Goal: Task Accomplishment & Management: Complete application form

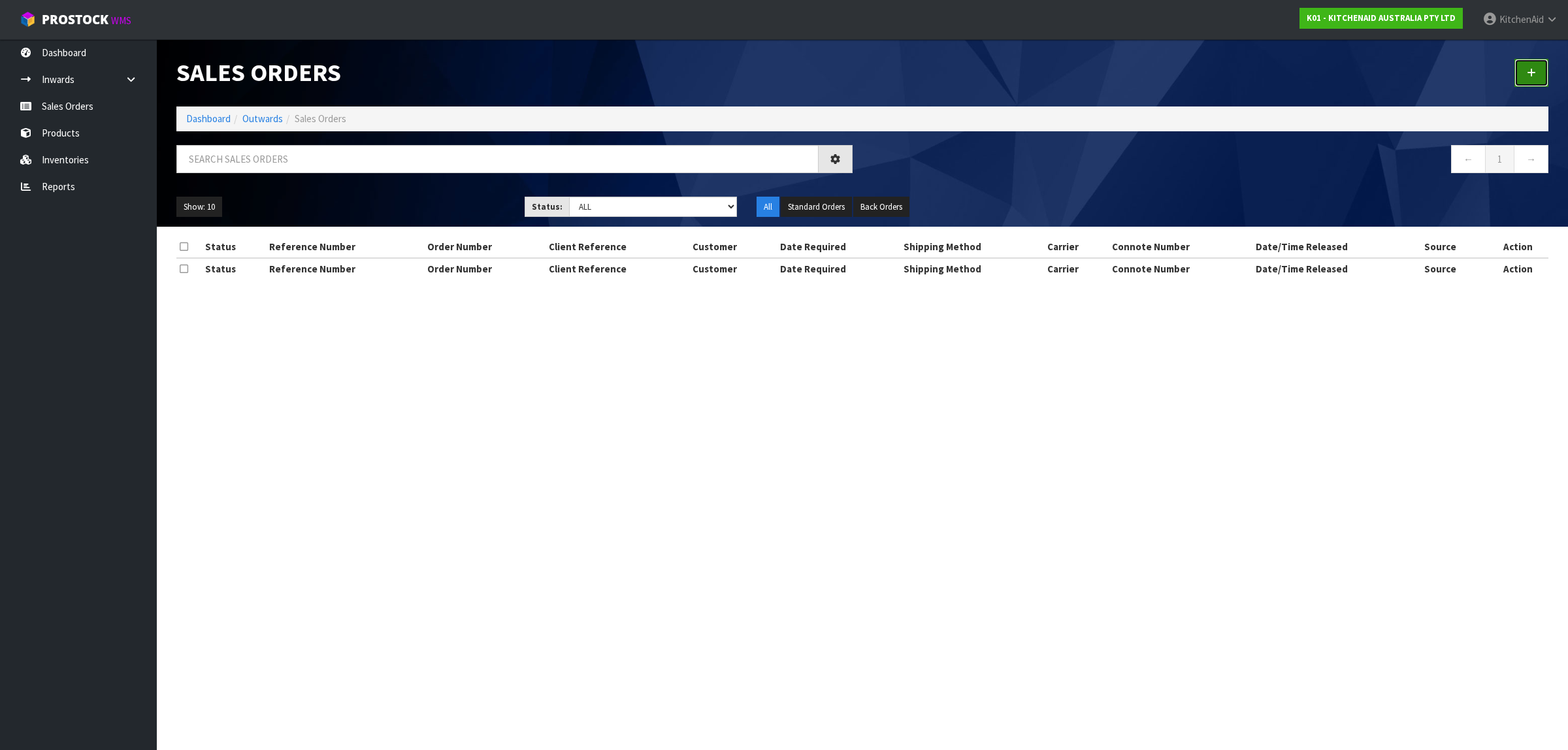
click at [1531, 77] on link at bounding box center [1531, 72] width 34 height 28
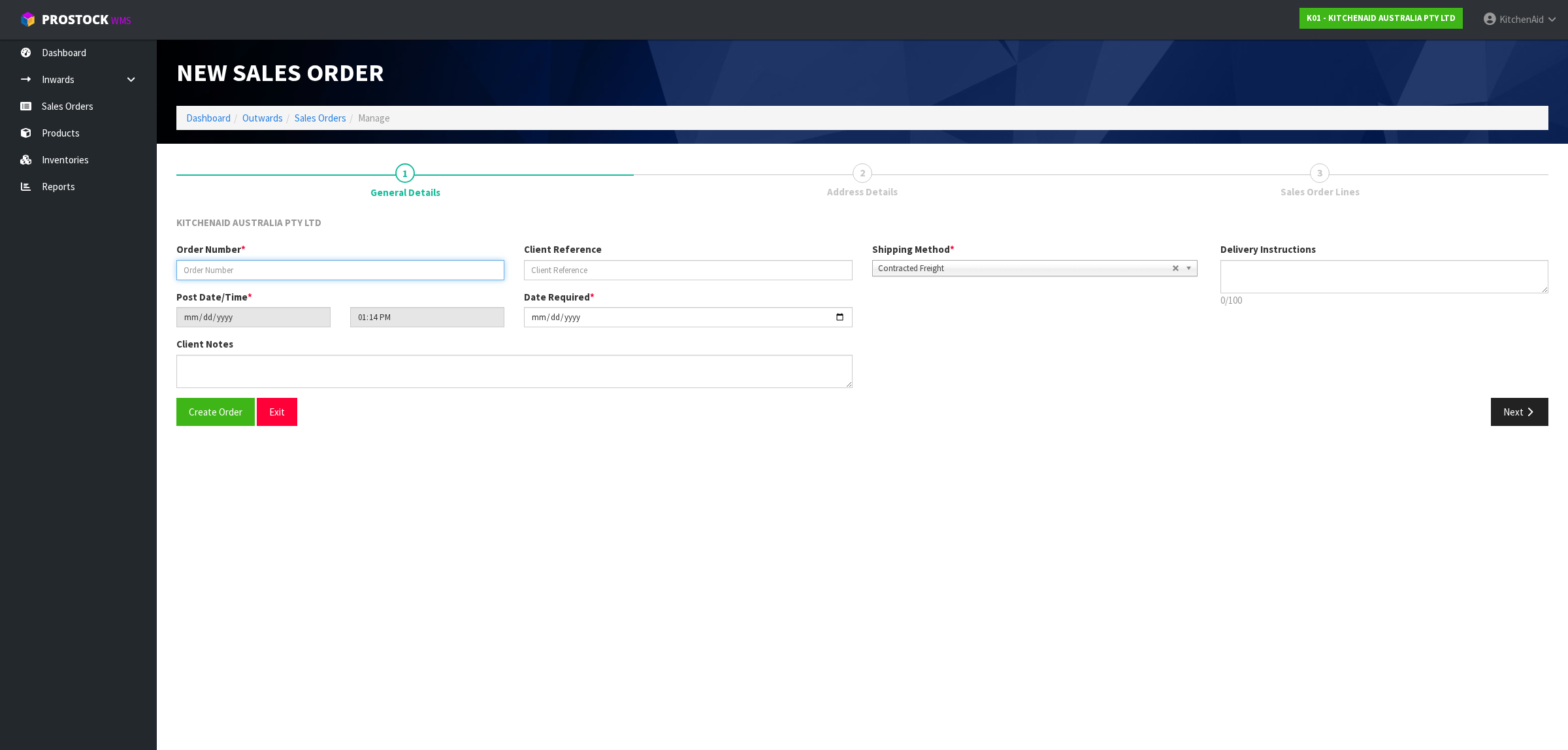
click at [306, 267] on input "text" at bounding box center [340, 270] width 328 height 20
paste input "0206781971"
type input "0206781971"
click at [582, 268] on input "text" at bounding box center [688, 270] width 328 height 20
paste input "KAAA-29492"
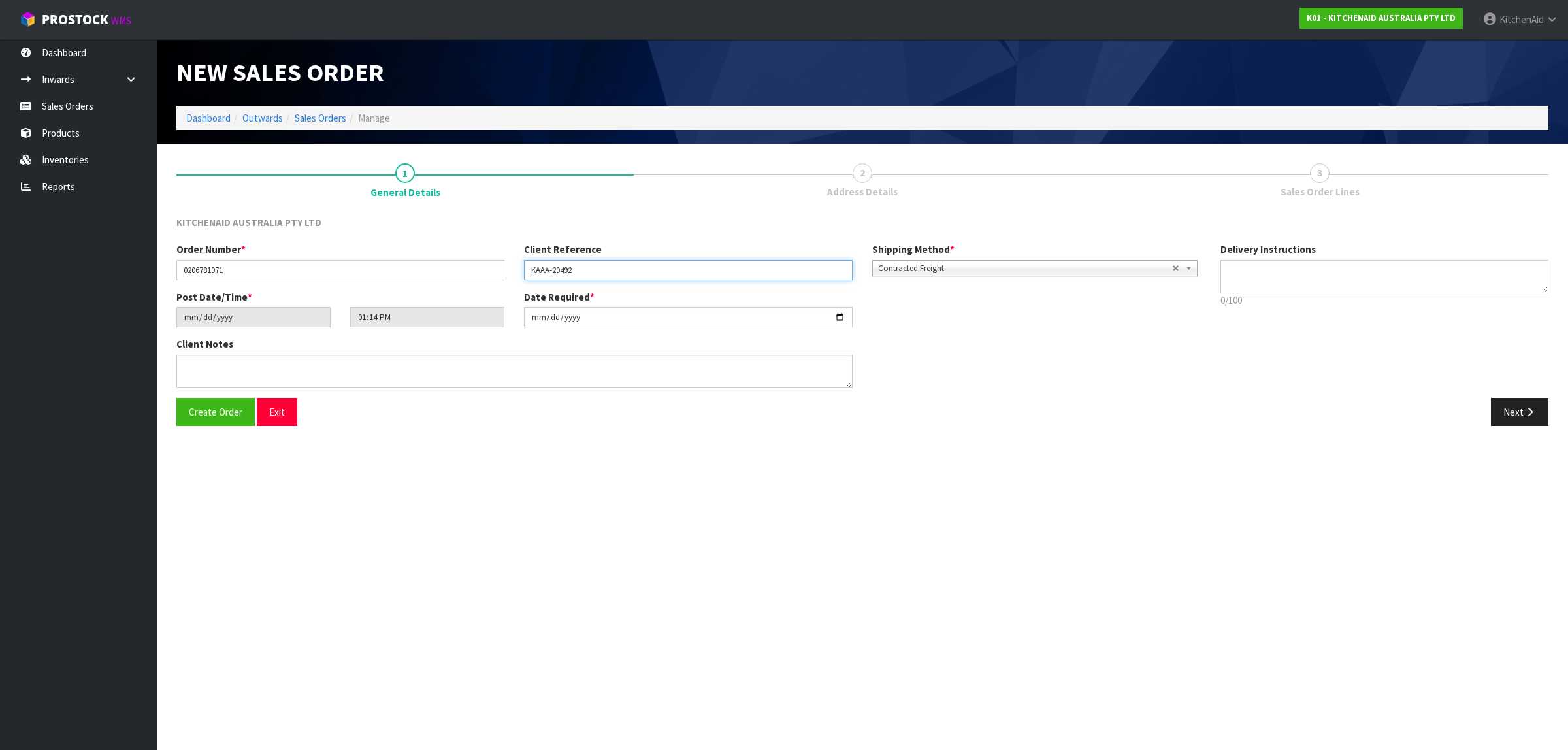
type input "KAAA-29492"
click at [1504, 409] on button "Next" at bounding box center [1519, 411] width 58 height 28
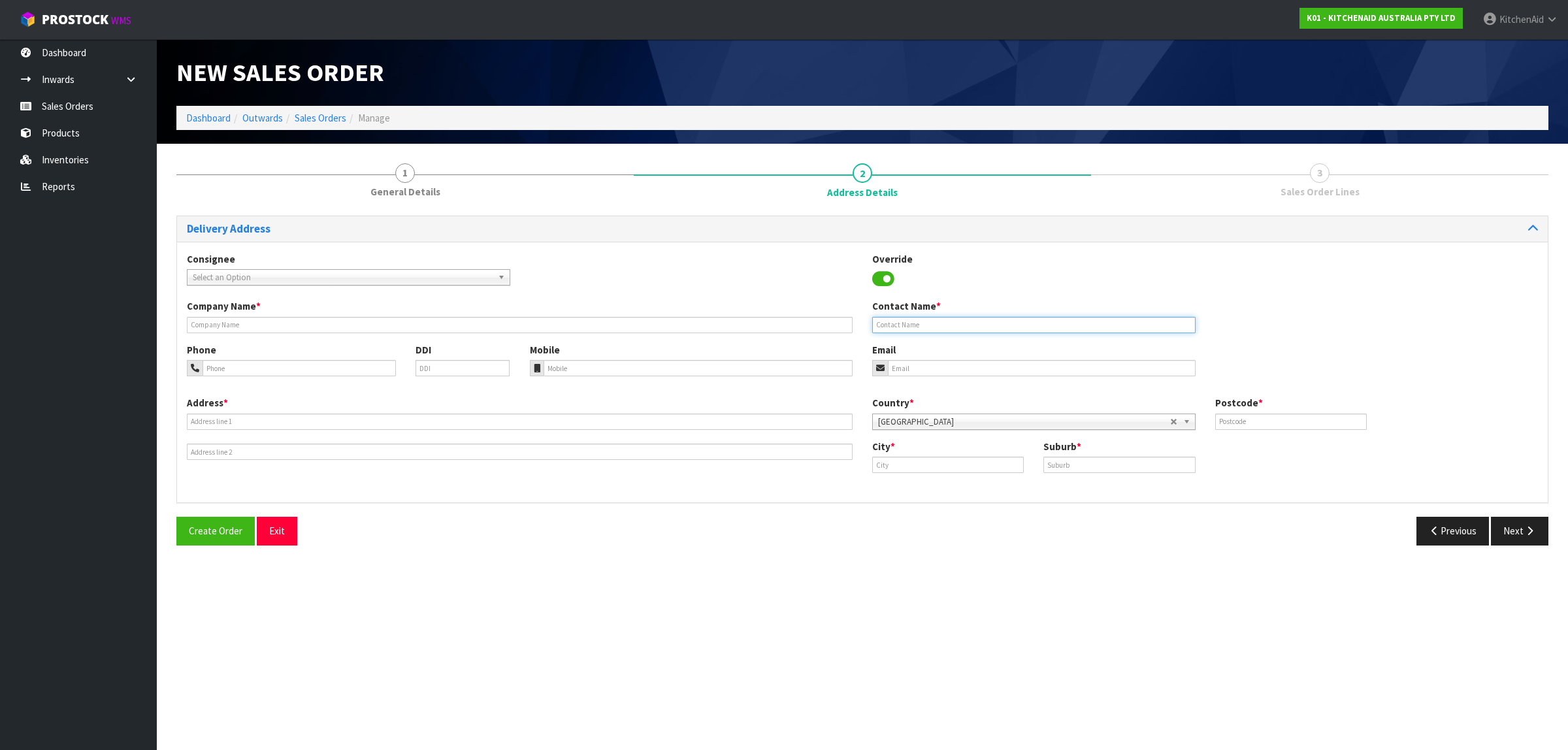
click at [961, 322] on input "text" at bounding box center [1034, 325] width 324 height 16
paste input "[PERSON_NAME]"
type input "[PERSON_NAME]"
click at [951, 370] on input "email" at bounding box center [1041, 367] width 308 height 16
paste input "[EMAIL_ADDRESS][DOMAIN_NAME]"
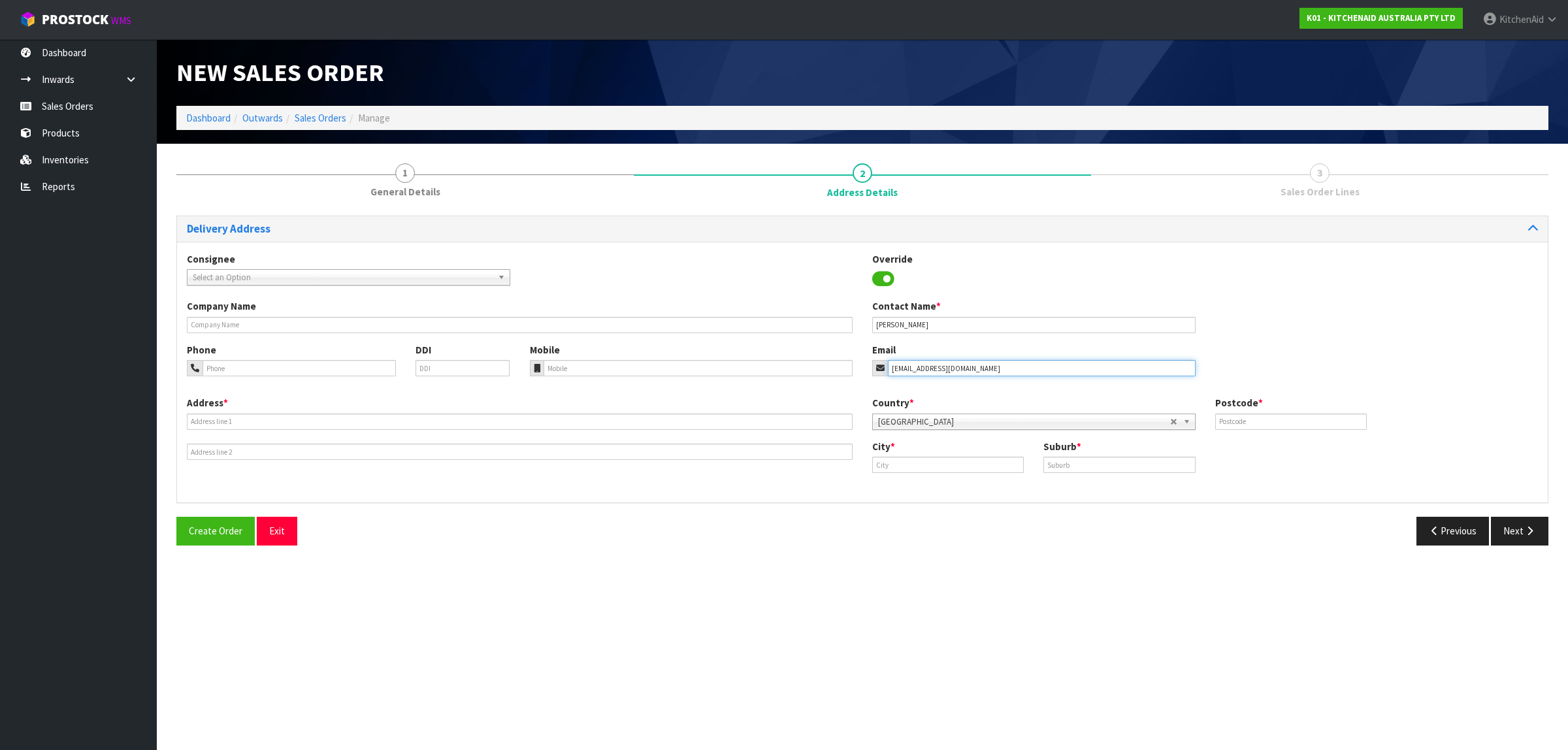
type input "[EMAIL_ADDRESS][DOMAIN_NAME]"
click at [262, 424] on input "text" at bounding box center [520, 421] width 666 height 16
paste input "[STREET_ADDRESS]"
click at [384, 419] on input "[STREET_ADDRESS]" at bounding box center [520, 421] width 666 height 16
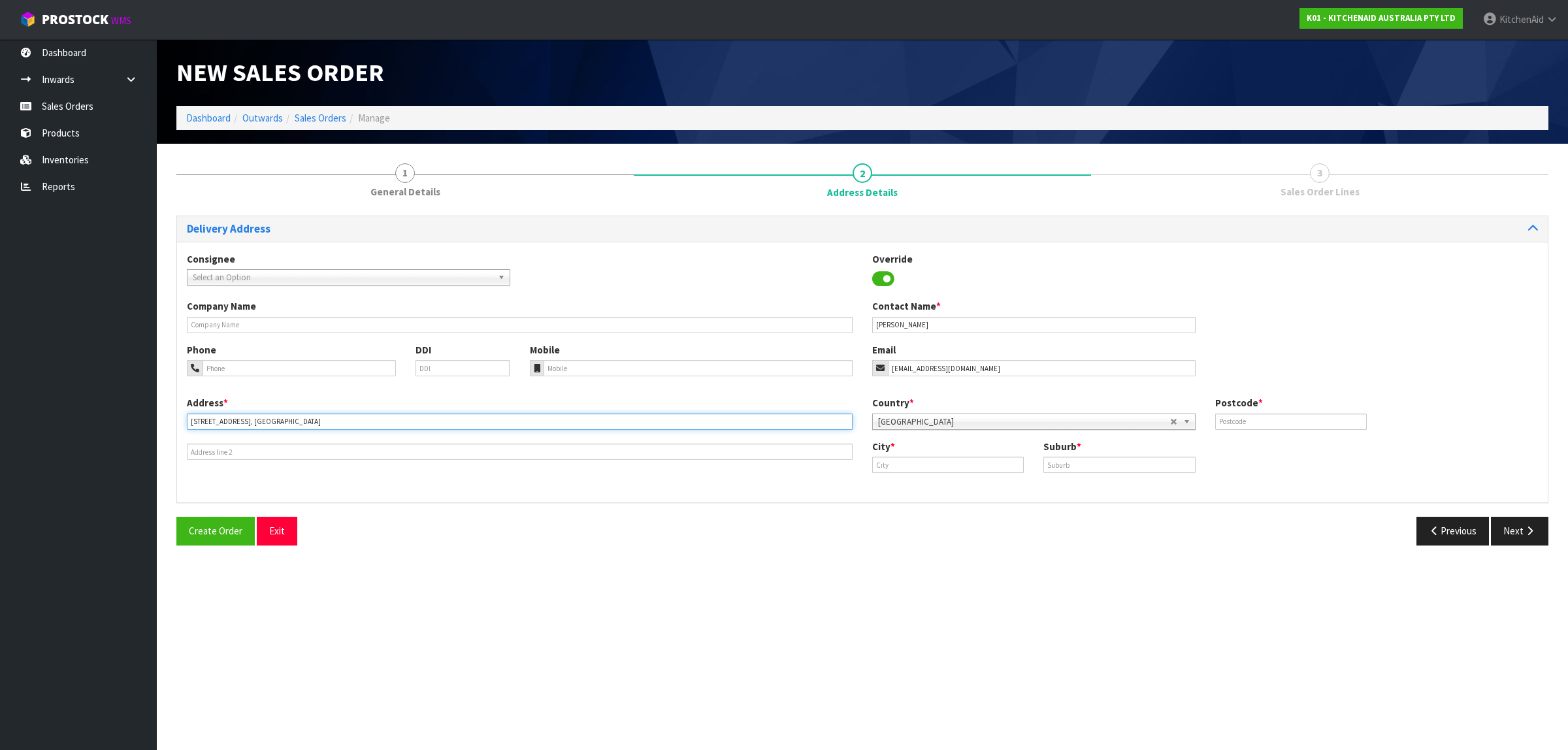
type input "[STREET_ADDRESS], [GEOGRAPHIC_DATA]"
click at [1242, 424] on input "text" at bounding box center [1291, 421] width 152 height 16
paste input "4410"
type input "4410"
click at [282, 424] on input "[STREET_ADDRESS], [GEOGRAPHIC_DATA]" at bounding box center [520, 421] width 666 height 16
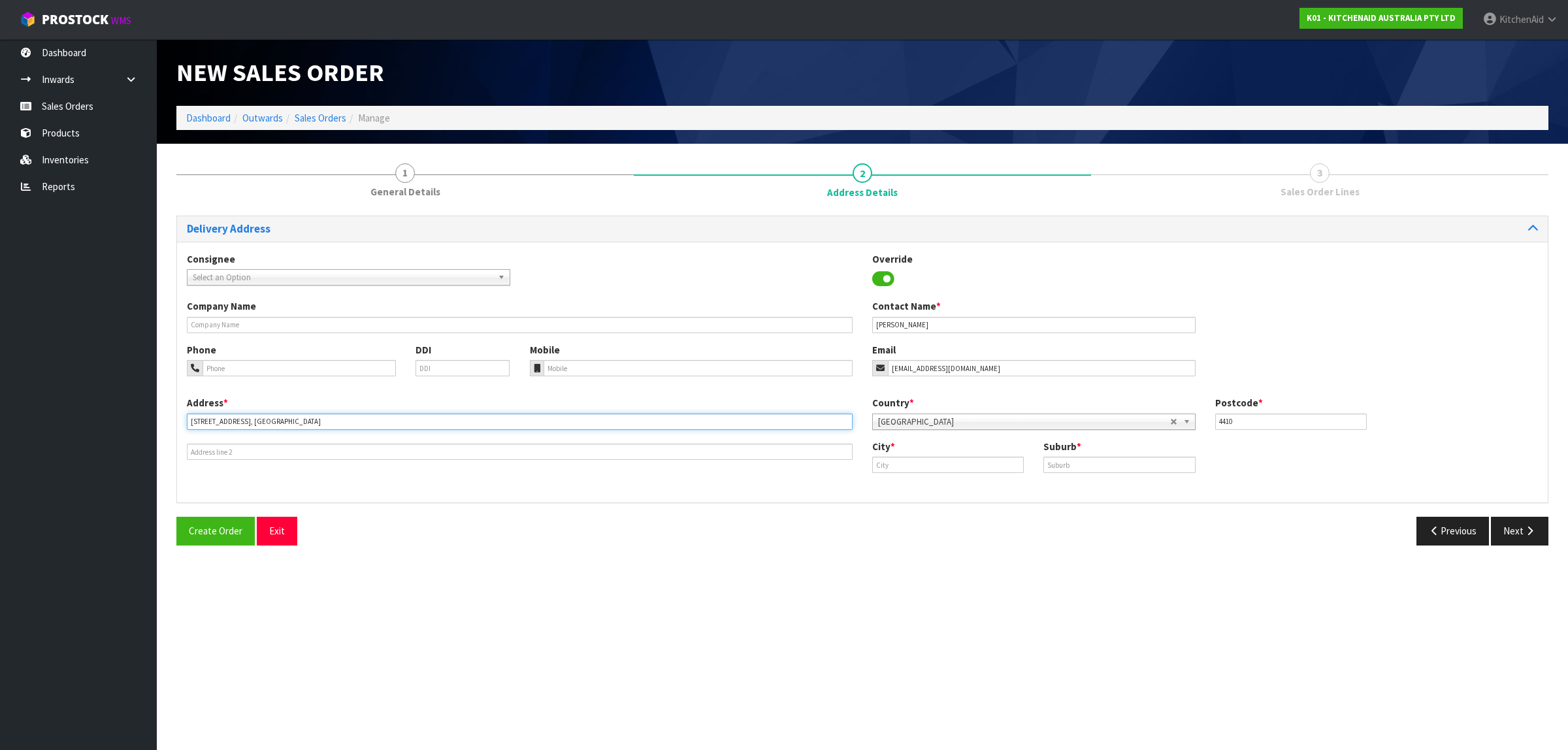
click at [282, 424] on input "[STREET_ADDRESS], [GEOGRAPHIC_DATA]" at bounding box center [520, 421] width 666 height 16
click at [273, 415] on input "[STREET_ADDRESS], [GEOGRAPHIC_DATA]" at bounding box center [520, 421] width 666 height 16
drag, startPoint x: 266, startPoint y: 424, endPoint x: 275, endPoint y: 418, distance: 10.8
click at [268, 423] on input "[STREET_ADDRESS], [GEOGRAPHIC_DATA]" at bounding box center [520, 421] width 666 height 16
click at [337, 426] on input "[STREET_ADDRESS], [GEOGRAPHIC_DATA]" at bounding box center [520, 421] width 666 height 16
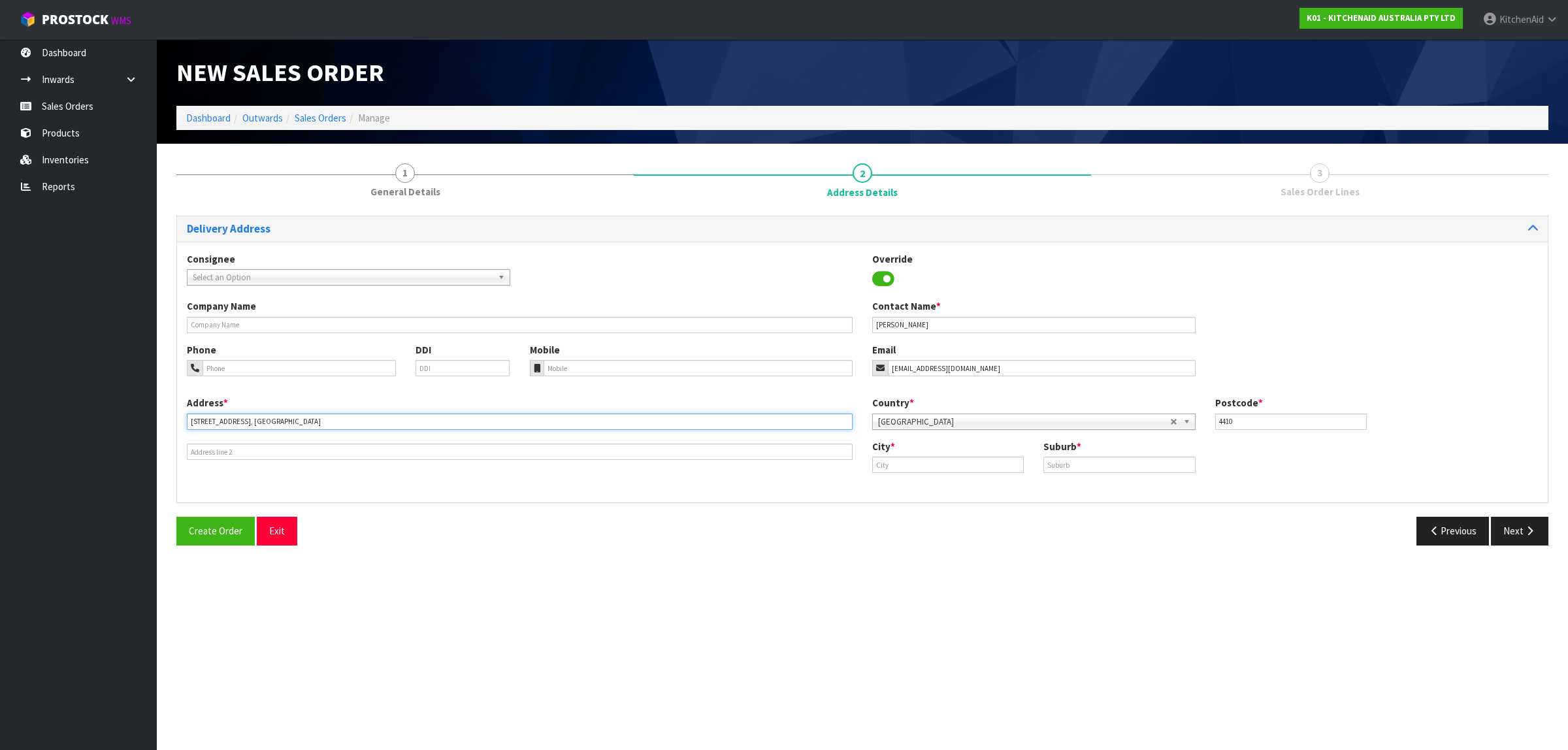
click at [268, 419] on input "[STREET_ADDRESS], [GEOGRAPHIC_DATA]" at bounding box center [520, 421] width 666 height 16
click at [292, 424] on input "[STREET_ADDRESS]" at bounding box center [520, 421] width 666 height 16
click at [328, 422] on input "[STREET_ADDRESS]" at bounding box center [520, 421] width 666 height 16
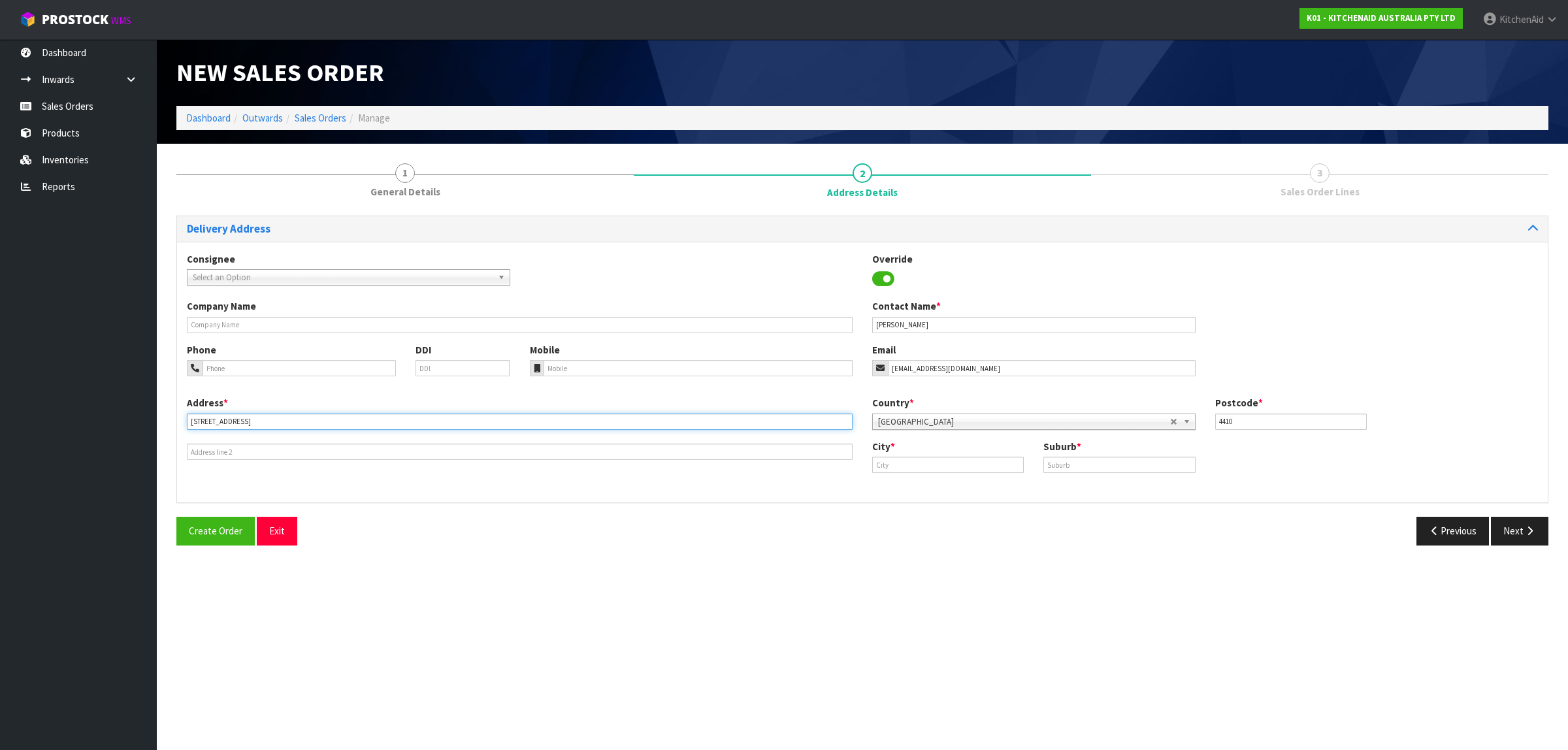
drag, startPoint x: 377, startPoint y: 419, endPoint x: 311, endPoint y: 423, distance: 66.1
click at [311, 423] on input "[STREET_ADDRESS]" at bounding box center [520, 421] width 666 height 16
type input "[STREET_ADDRESS],"
click at [909, 469] on input "text" at bounding box center [948, 464] width 152 height 16
paste input "[GEOGRAPHIC_DATA]"
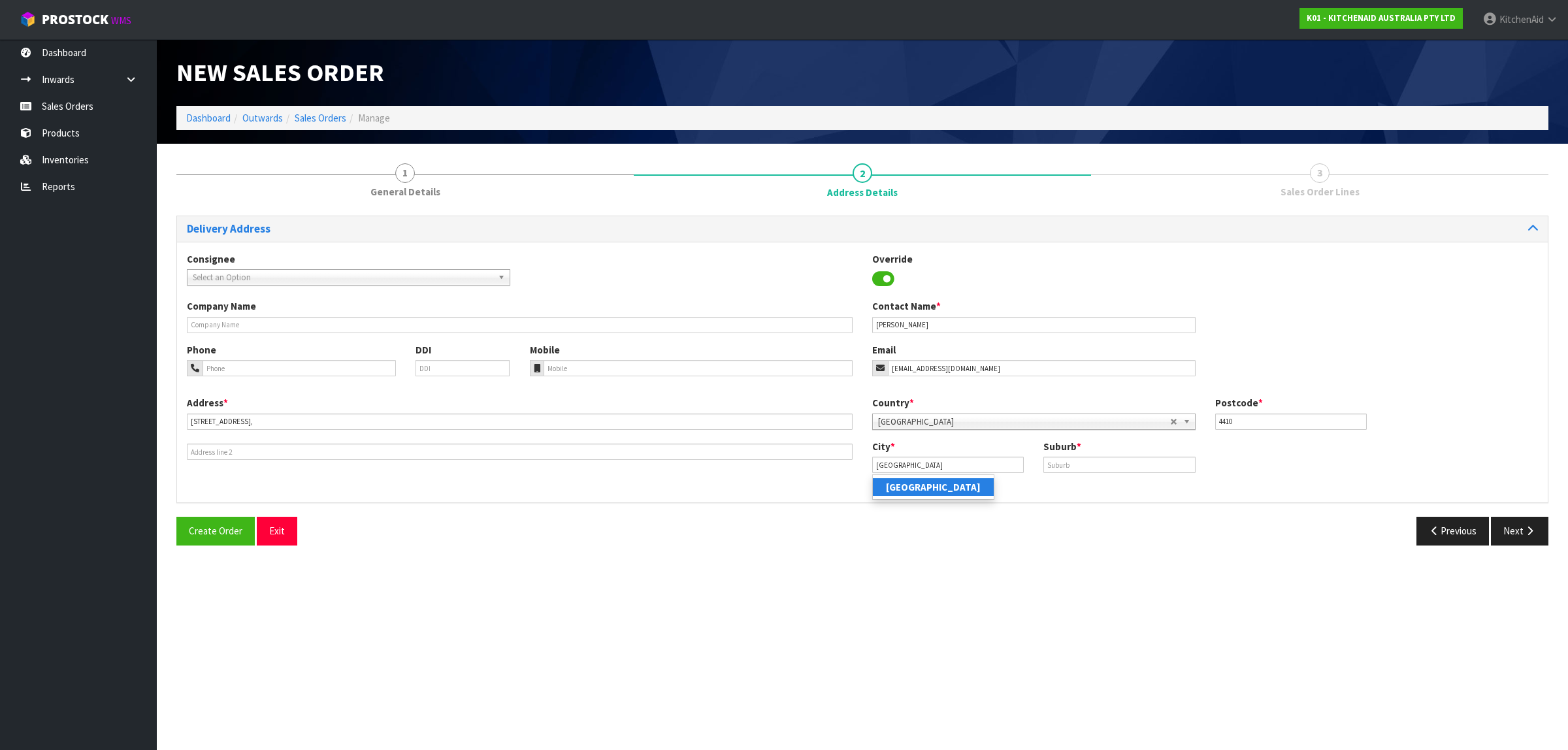
click at [918, 488] on strong "[GEOGRAPHIC_DATA]" at bounding box center [933, 487] width 95 height 13
type input "[GEOGRAPHIC_DATA]"
click at [314, 420] on input "[STREET_ADDRESS]," at bounding box center [520, 421] width 666 height 16
drag, startPoint x: 324, startPoint y: 424, endPoint x: 269, endPoint y: 420, distance: 55.1
click at [269, 420] on input "[STREET_ADDRESS]" at bounding box center [520, 421] width 666 height 16
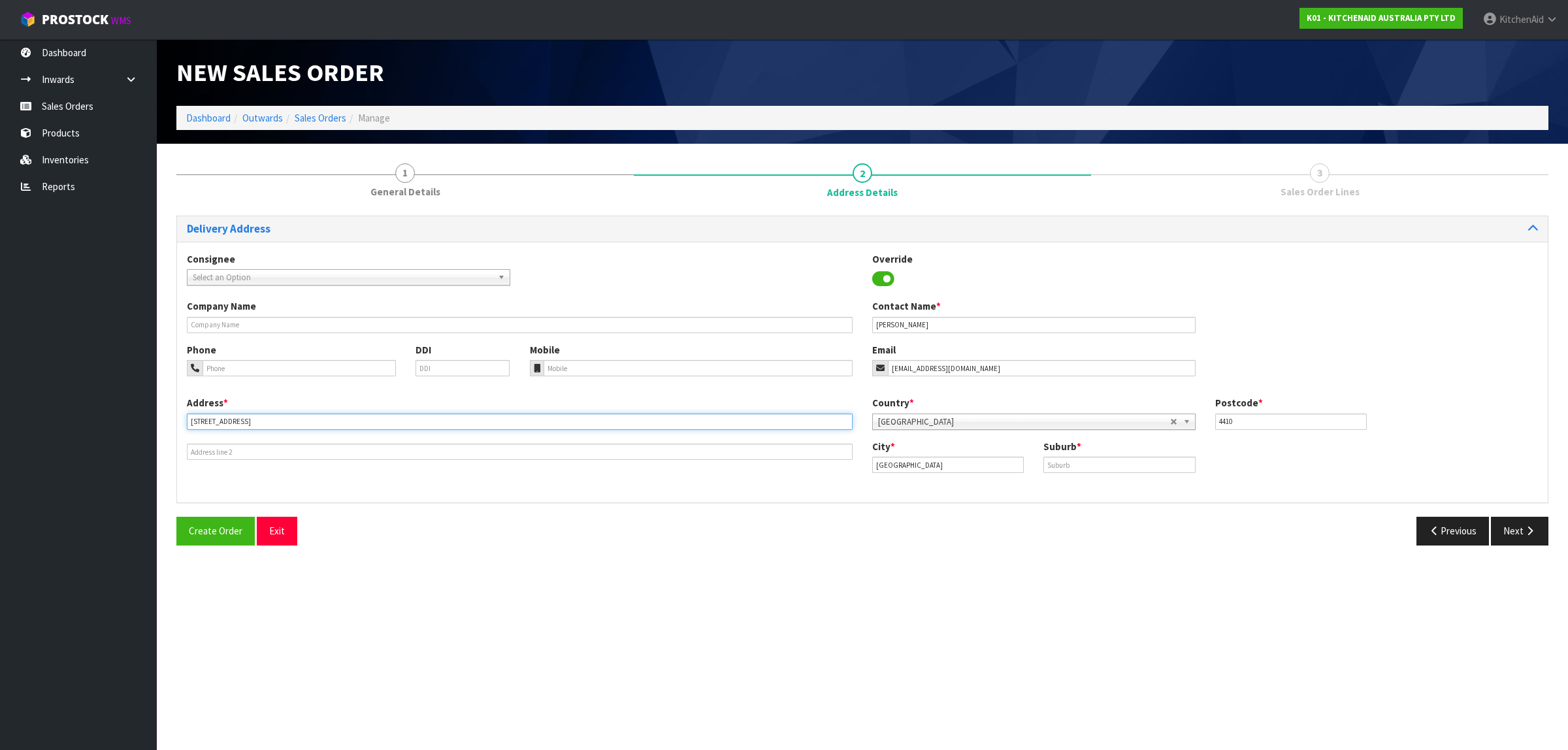
type input "[STREET_ADDRESS]"
click at [1112, 462] on input "text" at bounding box center [1119, 464] width 152 height 16
paste input "HOKOWHITU"
type input "HOKOWHITU"
click at [1524, 528] on icon "button" at bounding box center [1529, 531] width 13 height 10
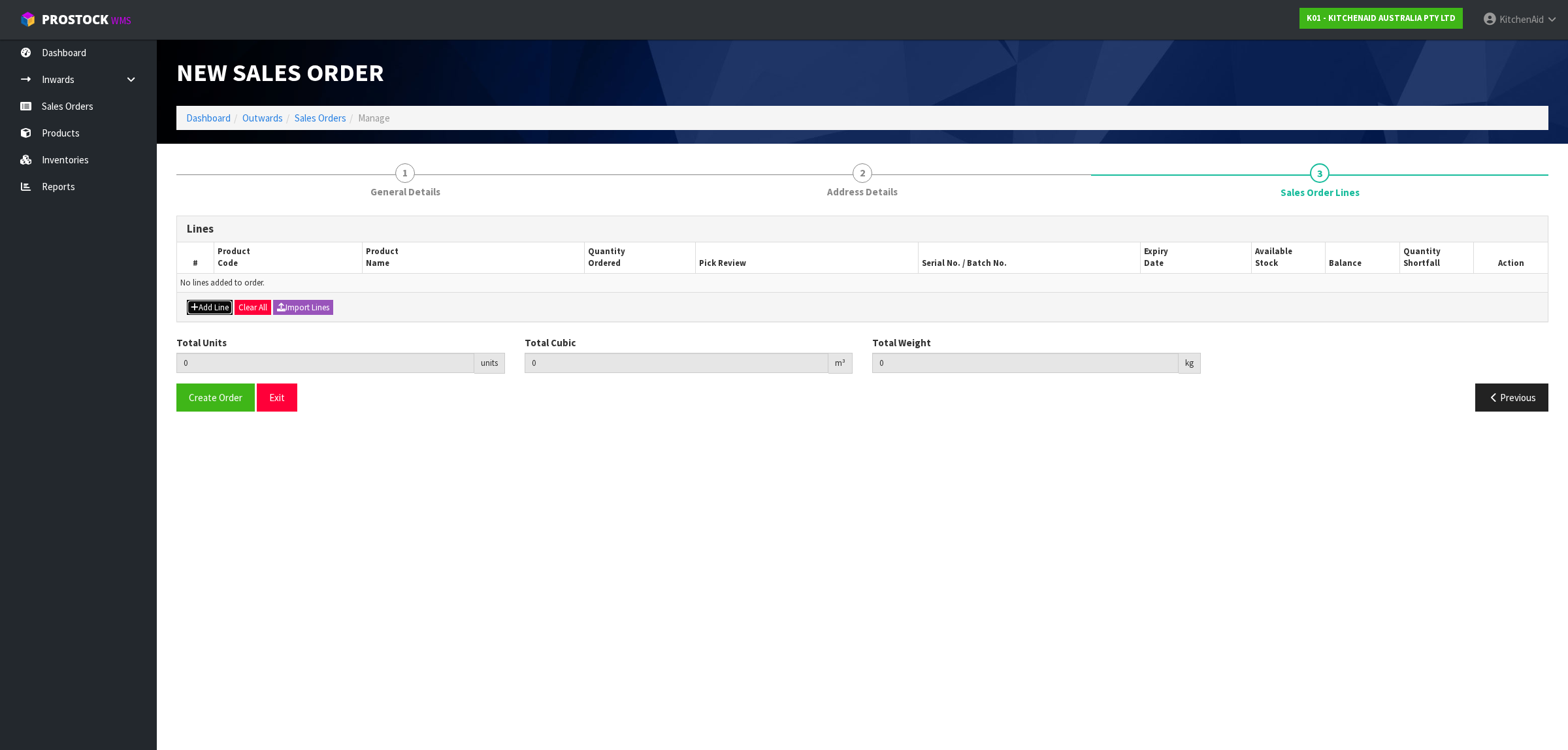
click at [200, 309] on button "Add Line" at bounding box center [210, 308] width 46 height 16
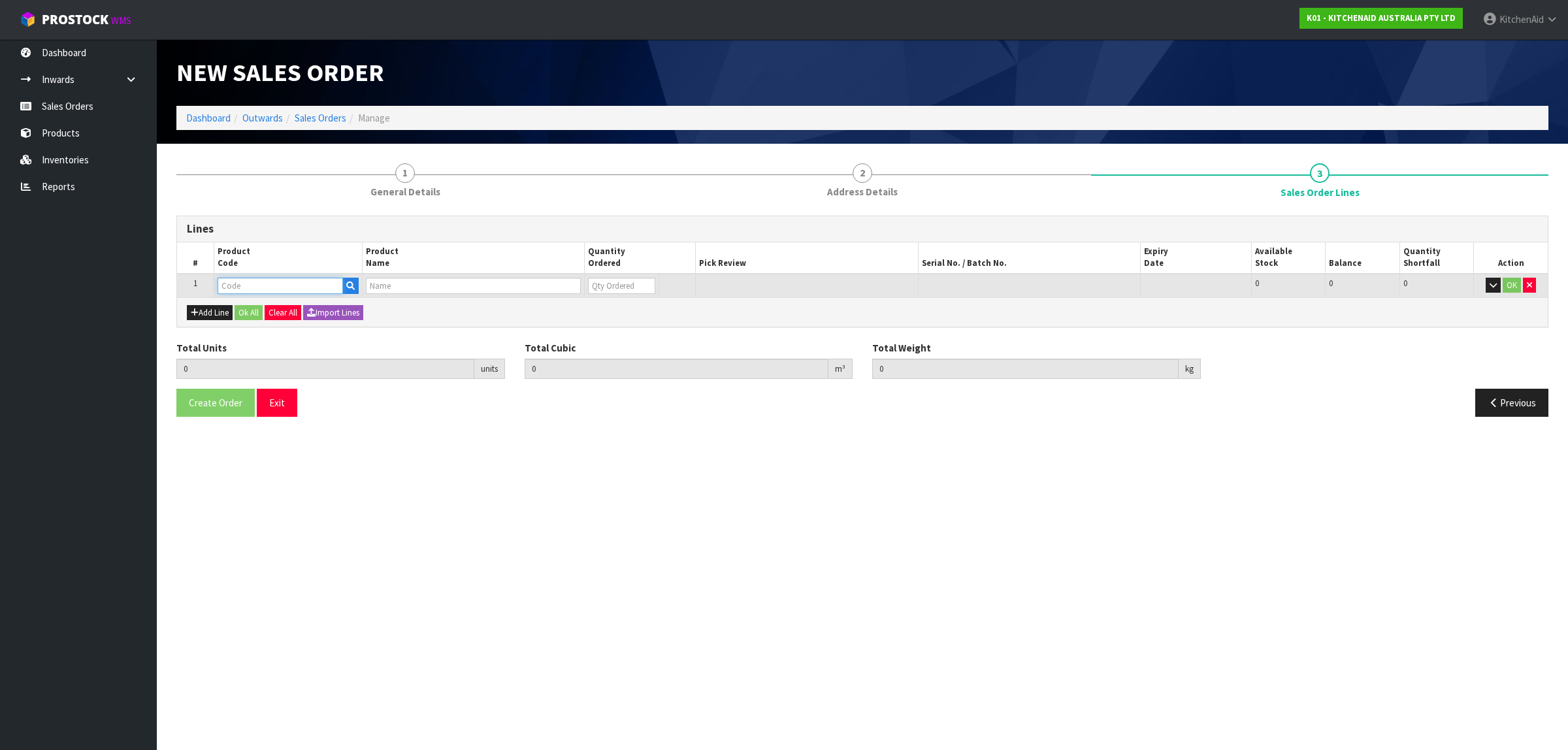
click at [249, 285] on input "text" at bounding box center [280, 285] width 126 height 16
paste input "W11567754"
type input "W11567754"
type input "0.000000"
type input "0.000"
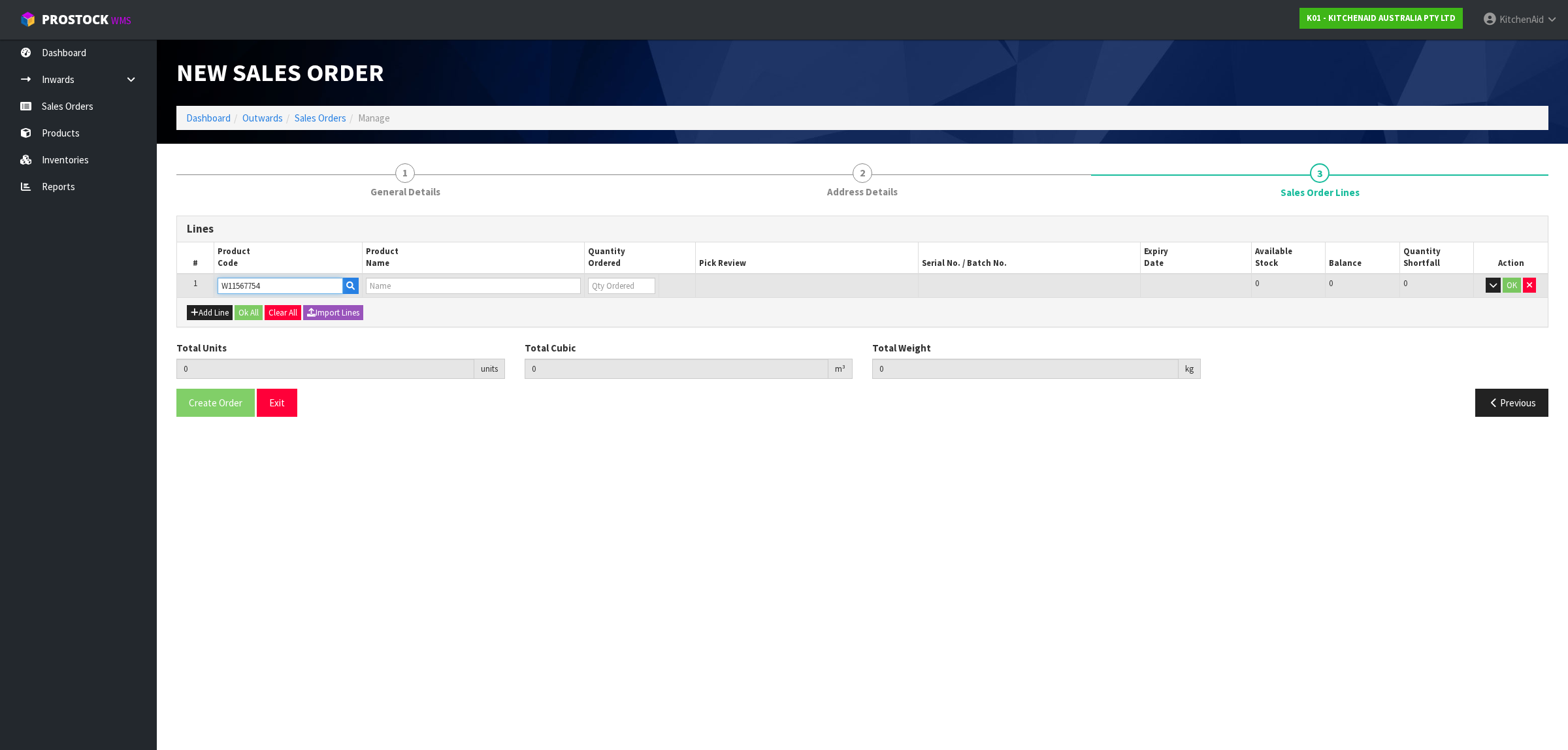
type input "KFP1319 WORK BOWL COVER/PUSHER"
type input "0"
type input "W11567754"
click at [644, 278] on input "0" at bounding box center [612, 285] width 65 height 16
type input "1"
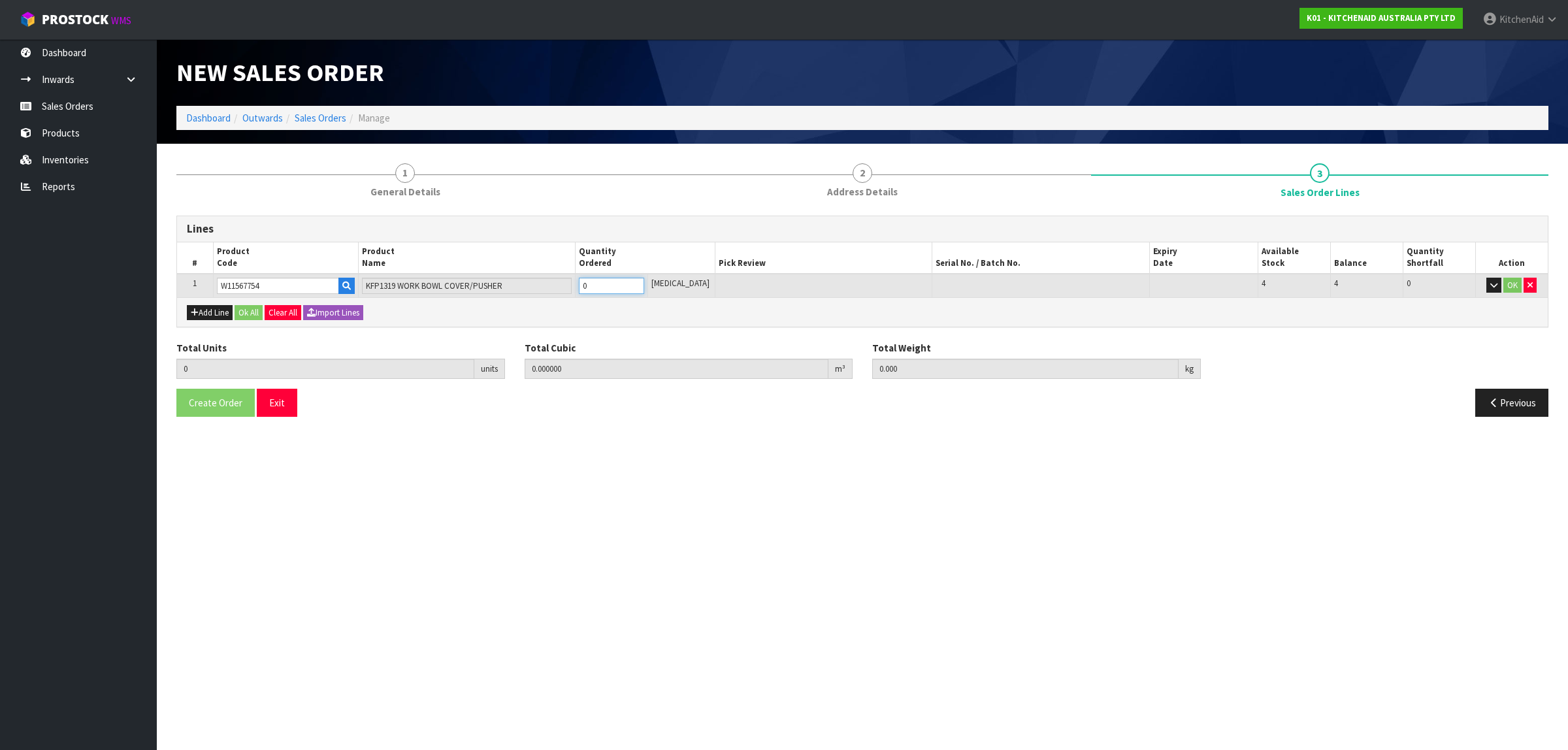
type input "0.000001"
type input "0.01"
type input "1"
click at [644, 279] on input "1" at bounding box center [612, 285] width 65 height 16
click at [258, 309] on button "Ok All" at bounding box center [248, 313] width 28 height 16
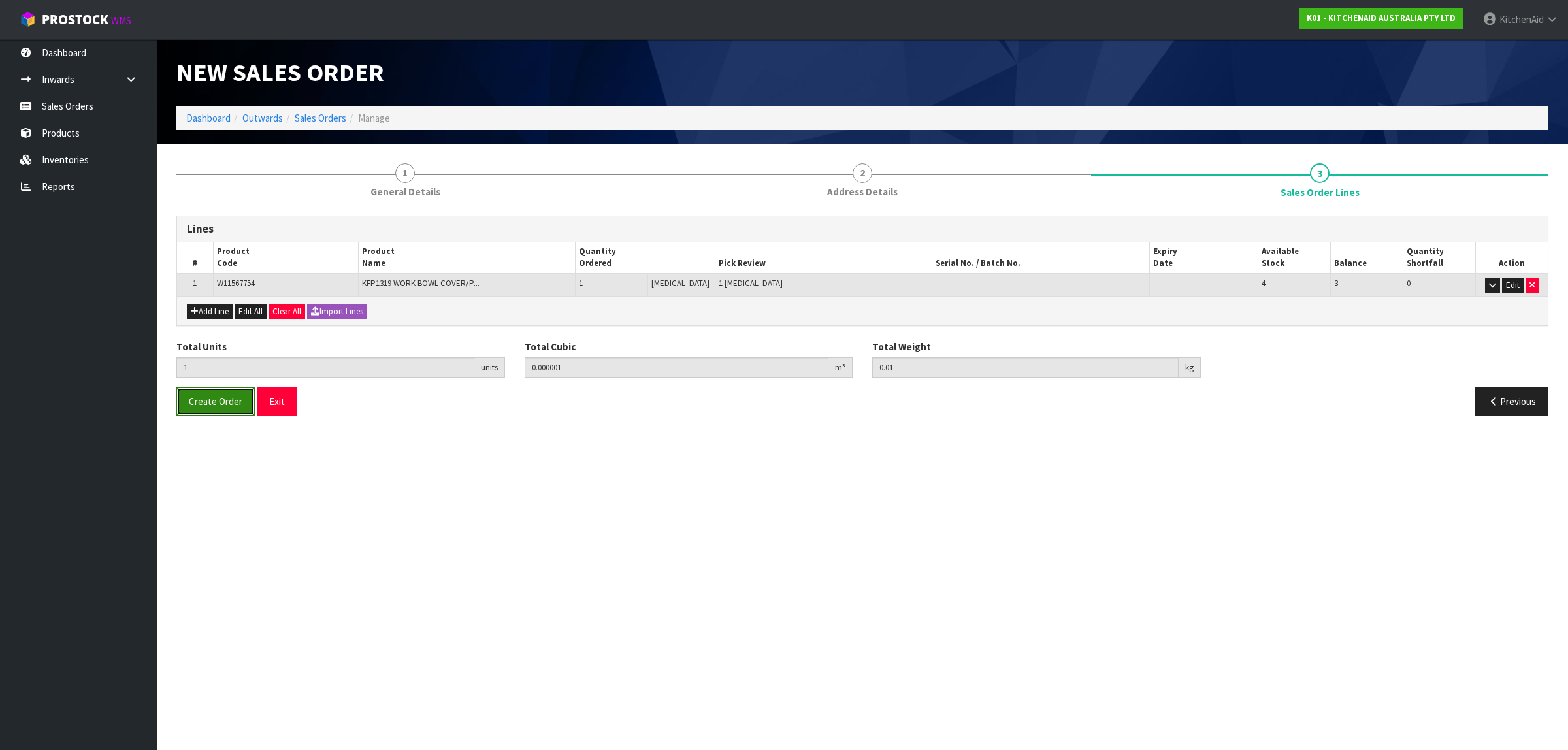
drag, startPoint x: 226, startPoint y: 398, endPoint x: 229, endPoint y: 404, distance: 6.7
click at [226, 398] on span "Create Order" at bounding box center [216, 401] width 54 height 13
